Goal: Check status: Check status

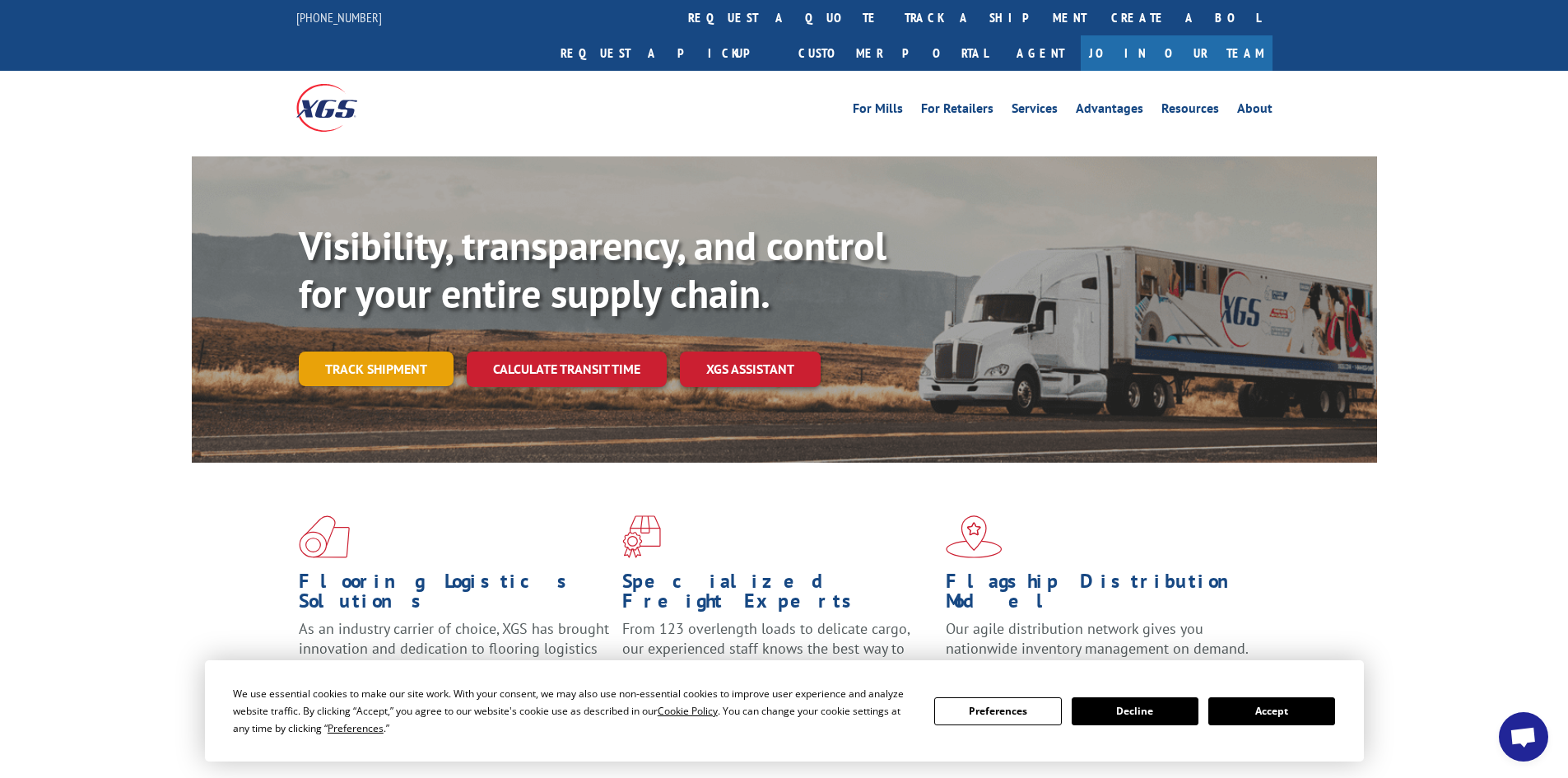
click at [331, 352] on link "Track shipment" at bounding box center [375, 368] width 154 height 34
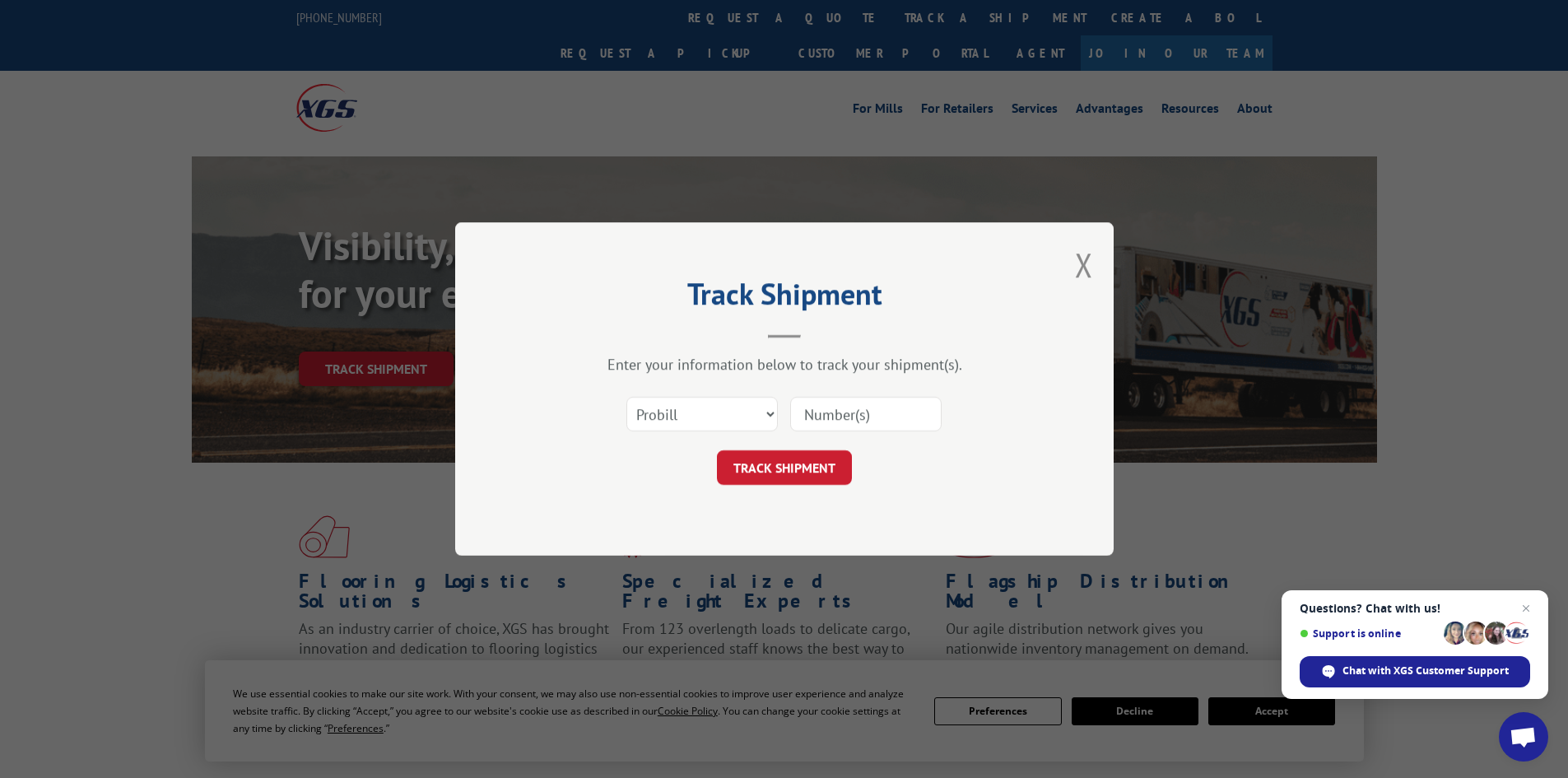
click at [862, 410] on input at bounding box center [866, 414] width 151 height 34
type input "449379"
click at [717, 450] on button "TRACK SHIPMENT" at bounding box center [784, 467] width 135 height 34
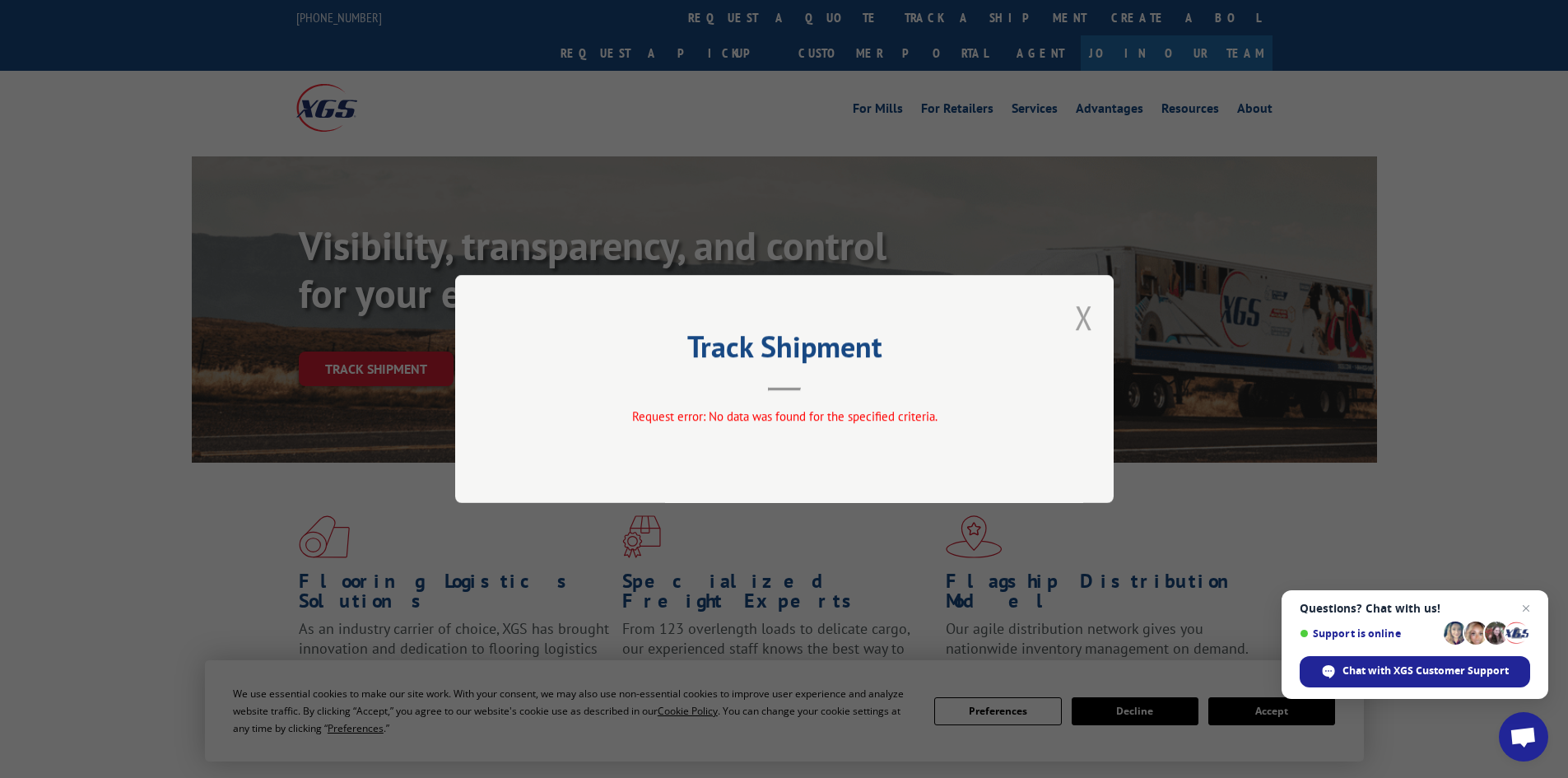
click at [1086, 316] on button "Close modal" at bounding box center [1084, 317] width 18 height 43
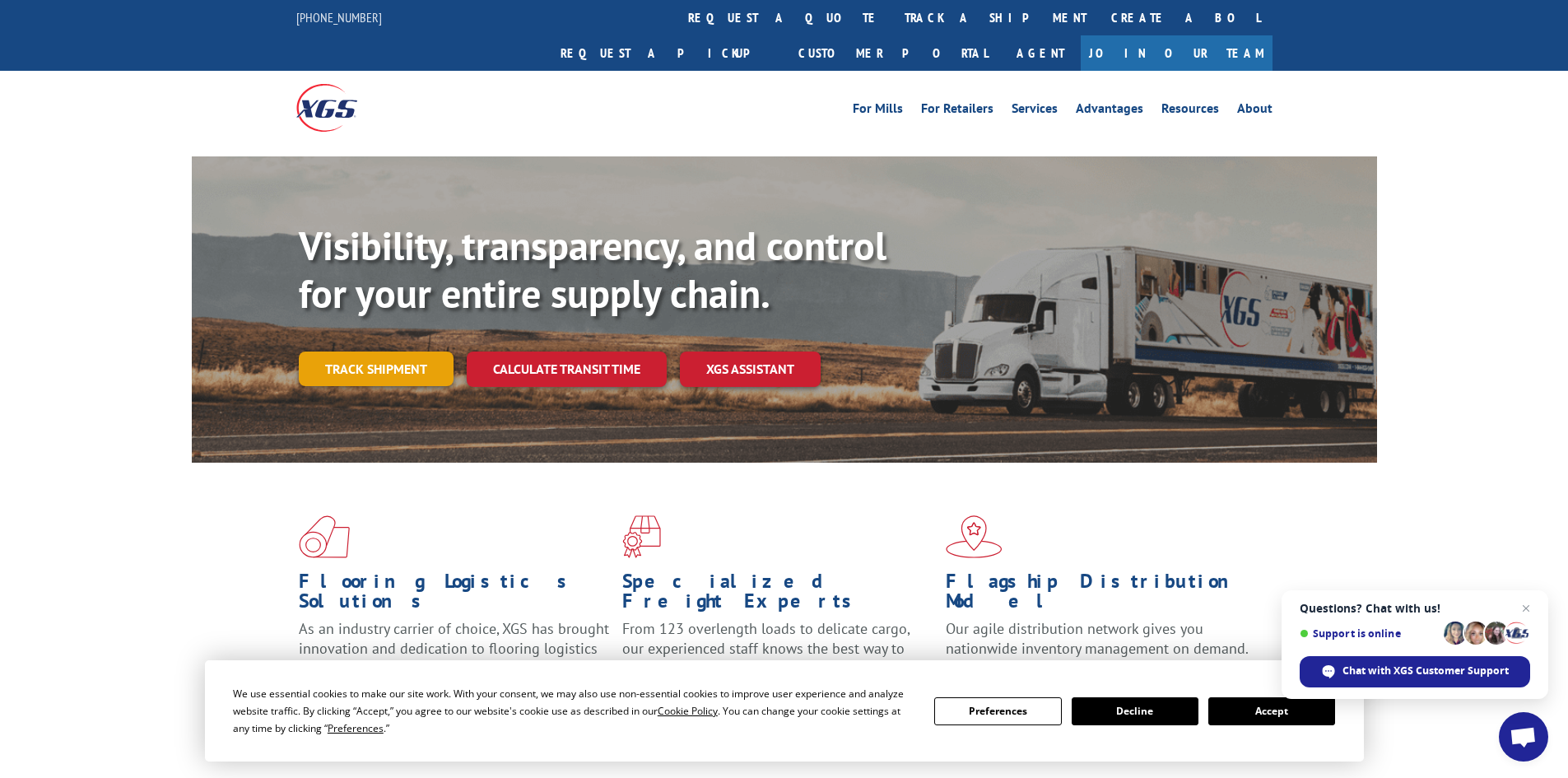
click at [393, 352] on link "Track shipment" at bounding box center [375, 368] width 154 height 34
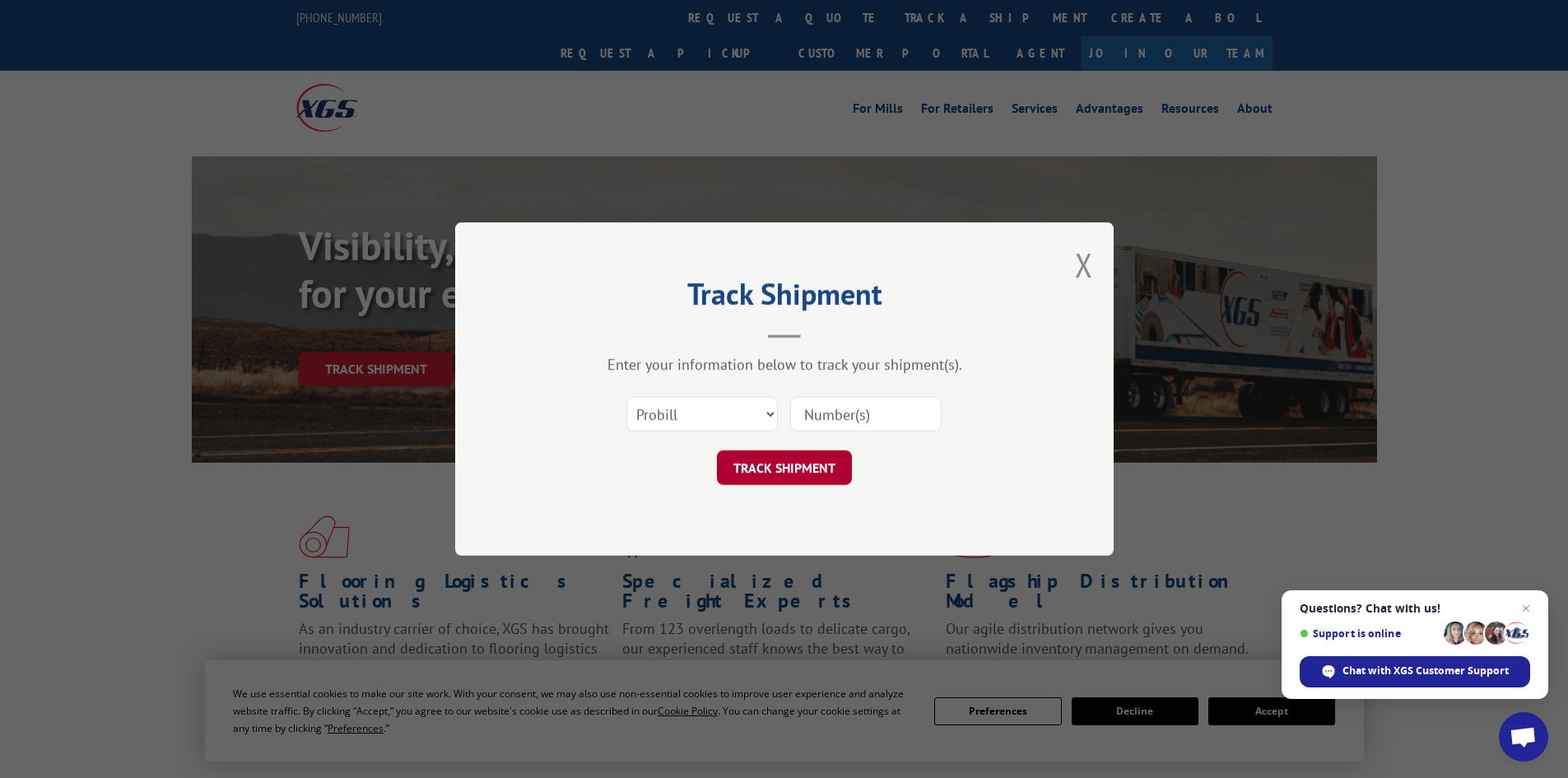
click at [796, 466] on button "TRACK SHIPMENT" at bounding box center [784, 467] width 135 height 34
click at [744, 417] on select "Select category... Probill BOL PO" at bounding box center [701, 414] width 151 height 34
select select "po"
click at [626, 397] on select "Select category... Probill BOL PO" at bounding box center [701, 414] width 151 height 34
click at [833, 418] on input at bounding box center [866, 414] width 151 height 34
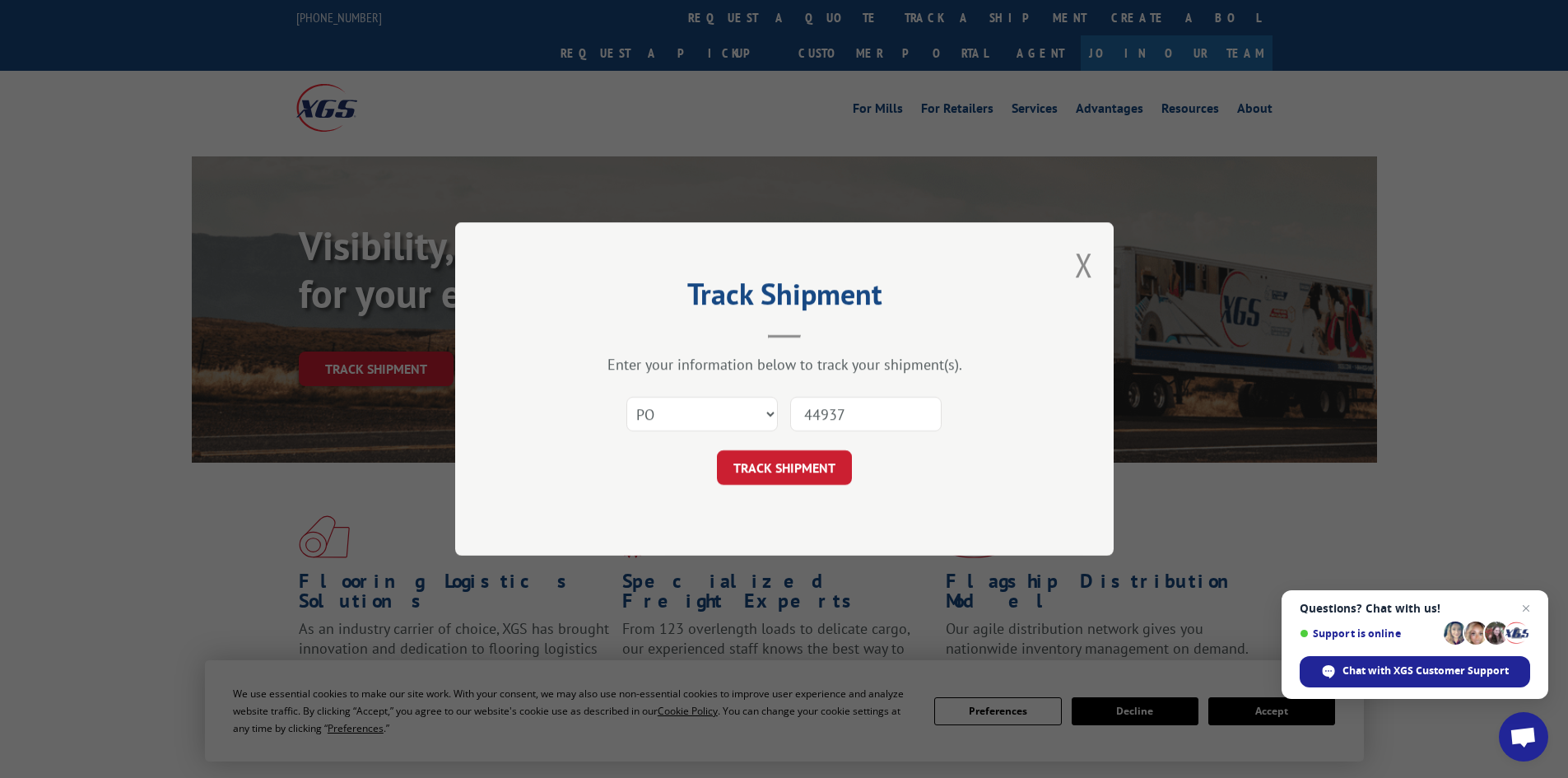
type input "449379"
click button "TRACK SHIPMENT" at bounding box center [784, 467] width 135 height 34
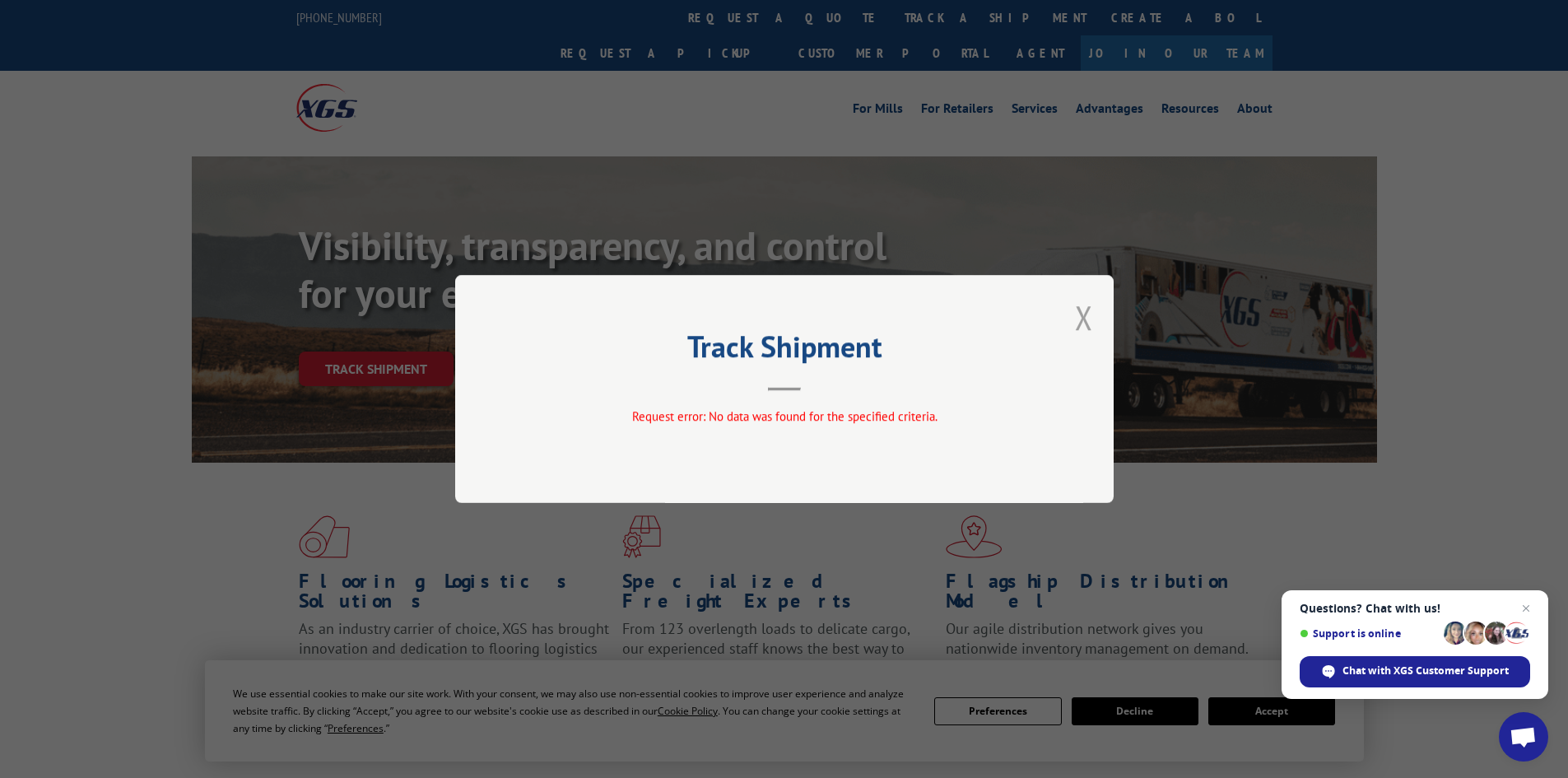
click at [1089, 313] on button "Close modal" at bounding box center [1084, 317] width 18 height 43
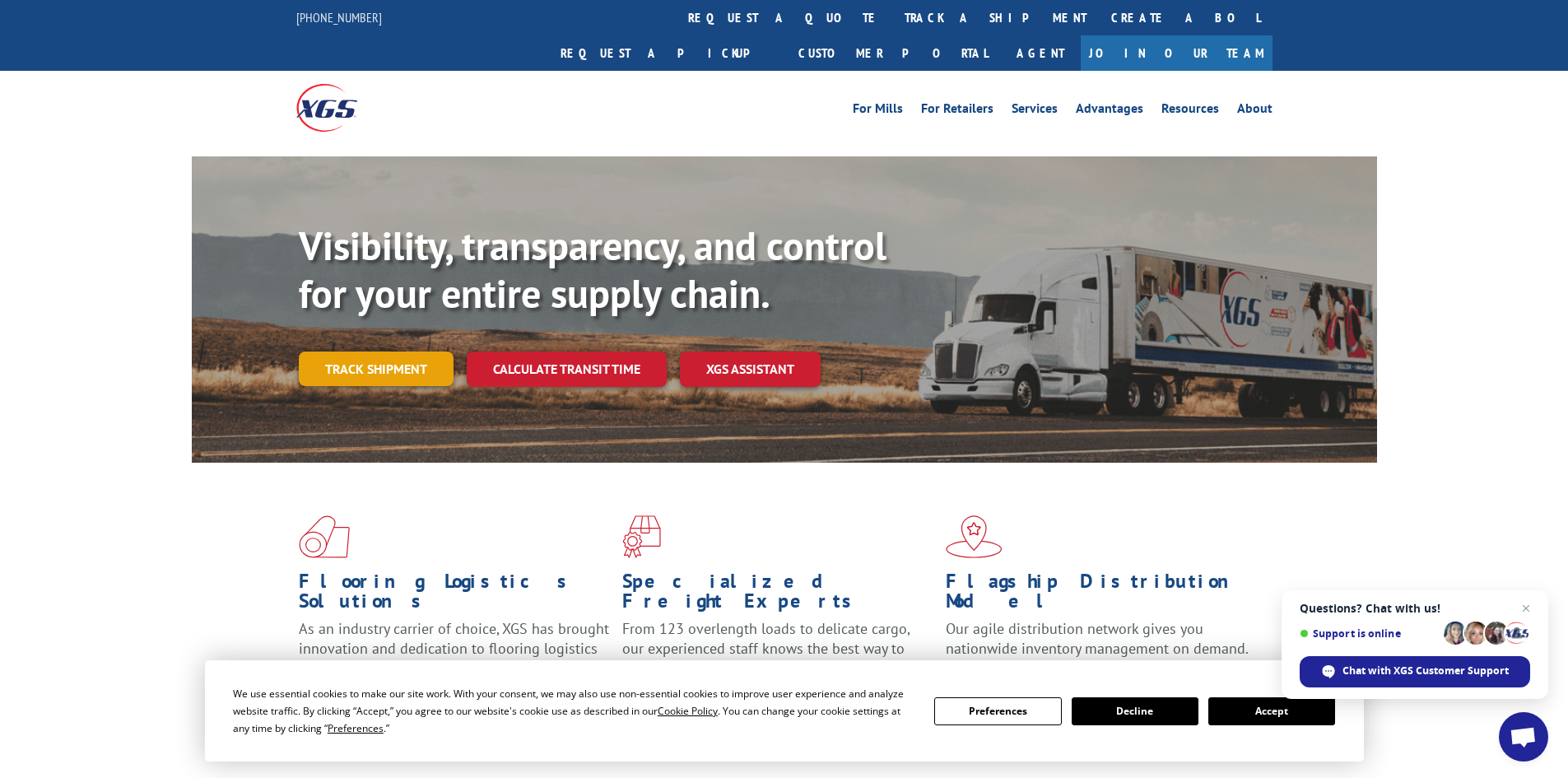
click at [411, 352] on link "Track shipment" at bounding box center [375, 368] width 154 height 34
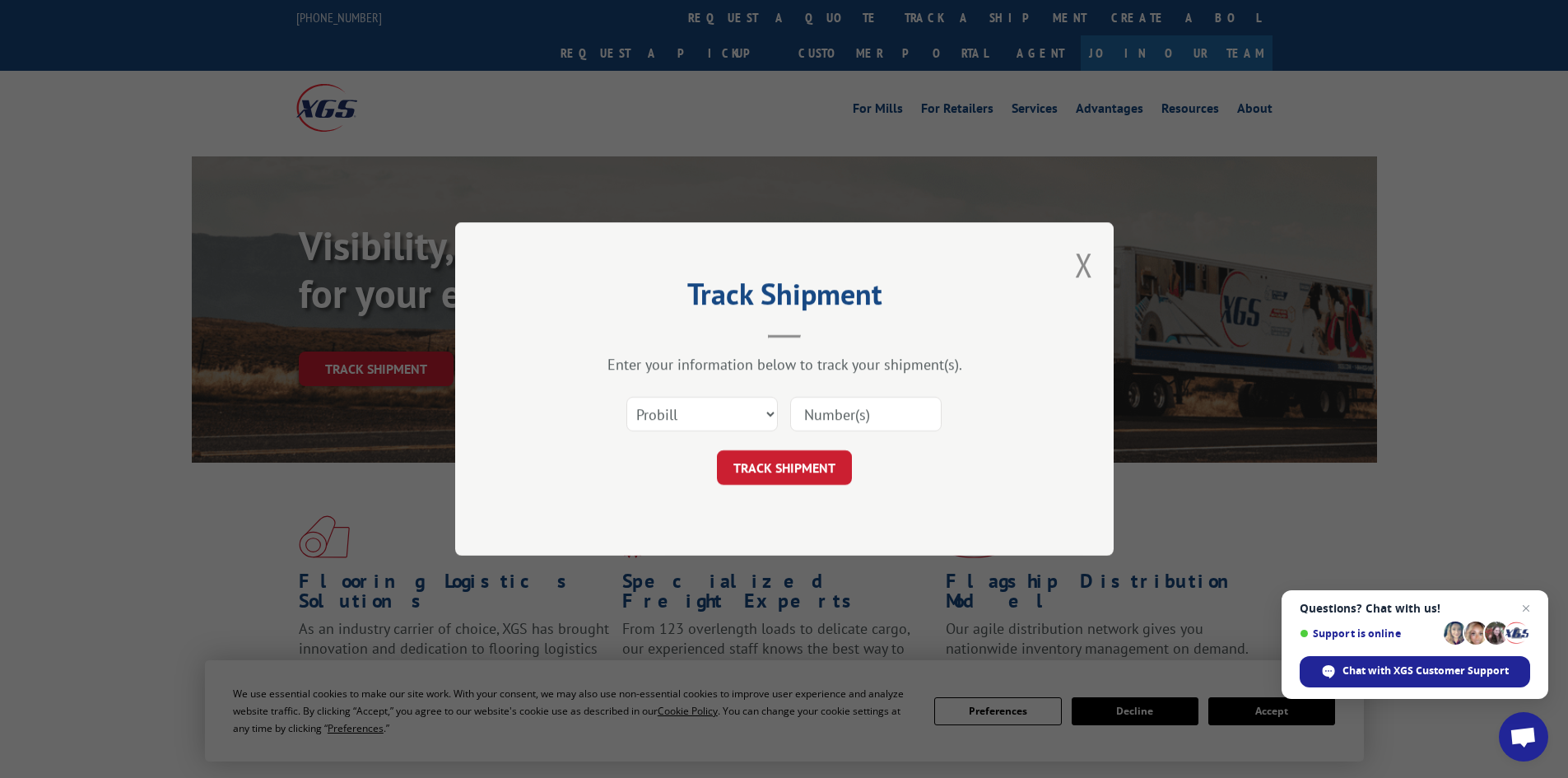
click at [874, 417] on input at bounding box center [866, 414] width 151 height 34
type input "449379"
click button "TRACK SHIPMENT" at bounding box center [784, 467] width 135 height 34
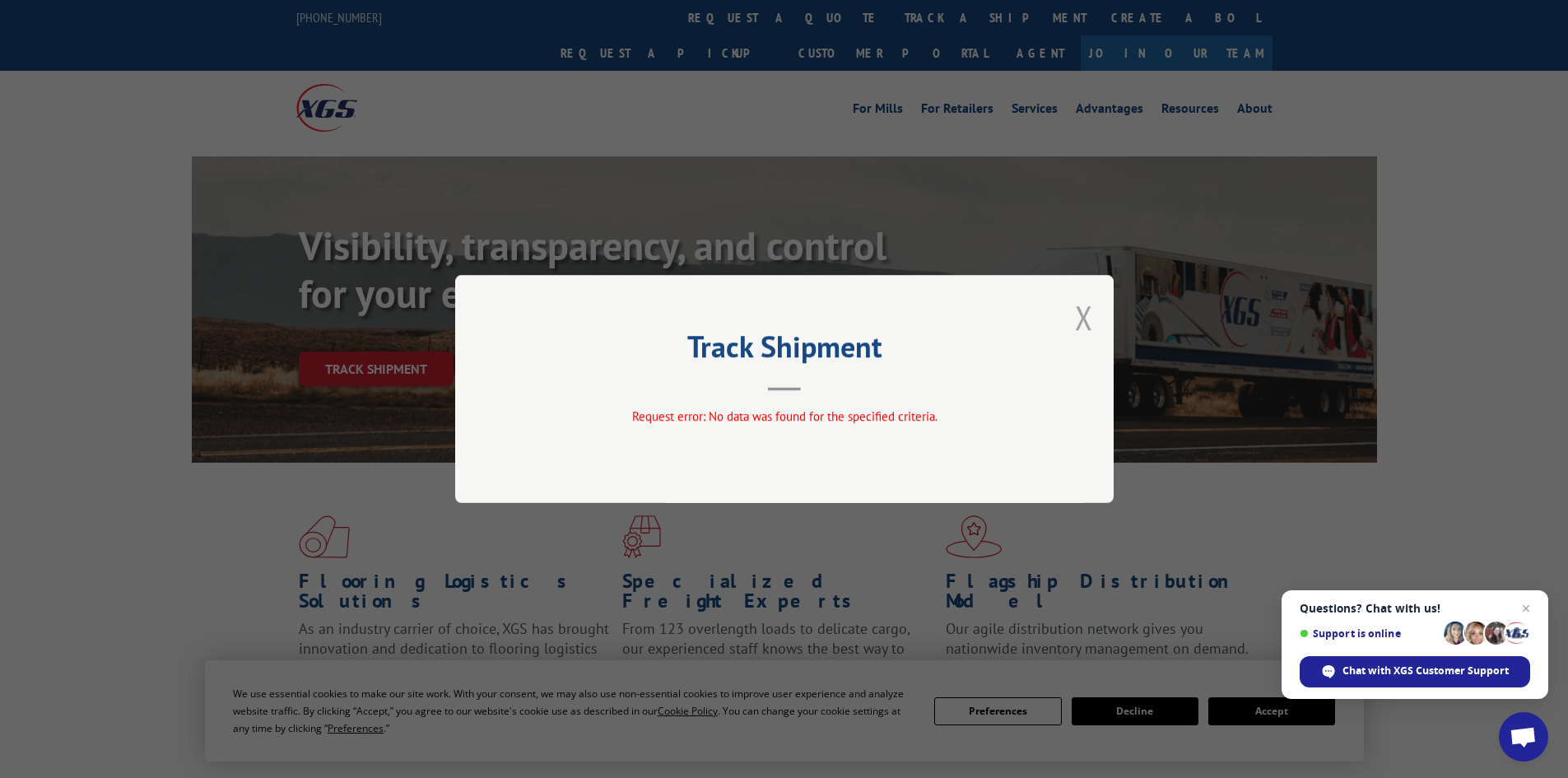
click at [1081, 316] on button "Close modal" at bounding box center [1084, 317] width 18 height 43
